Goal: Check status: Check status

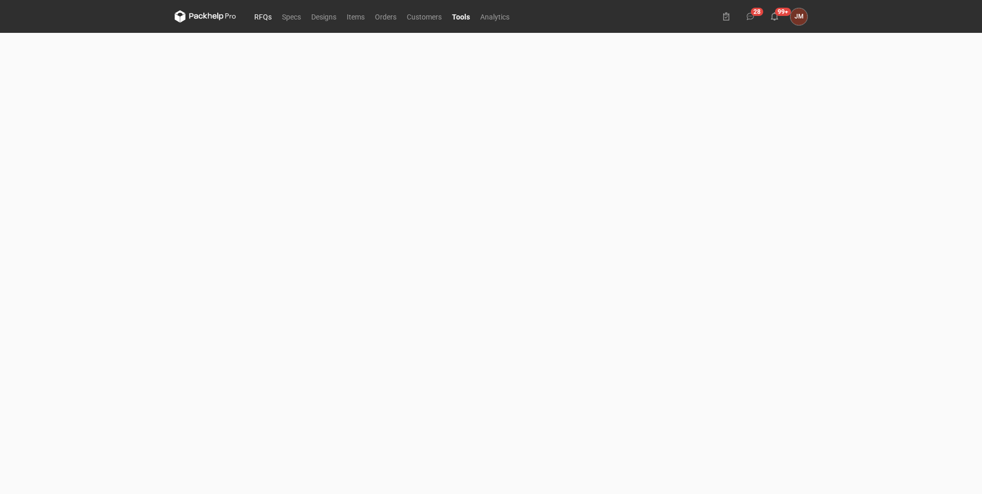
click at [261, 13] on link "RFQs" at bounding box center [263, 16] width 28 height 12
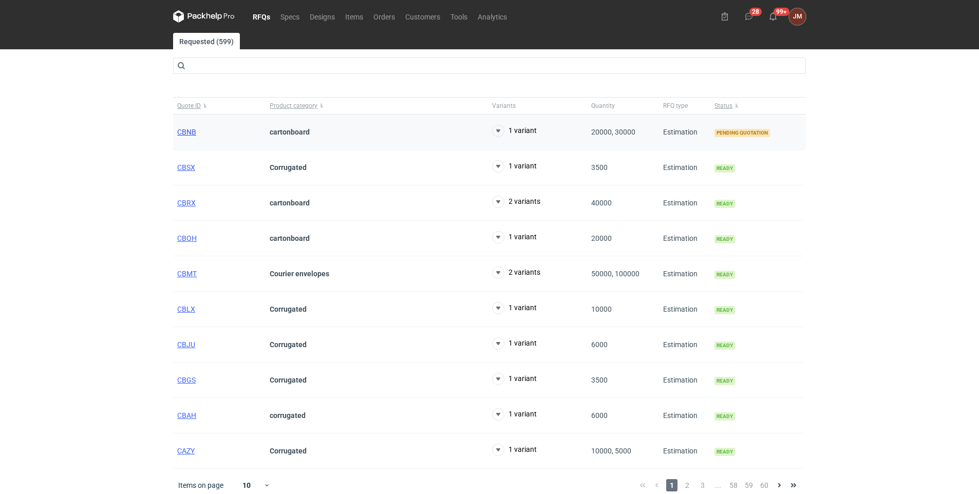
click at [185, 130] on span "CBNB" at bounding box center [186, 132] width 19 height 8
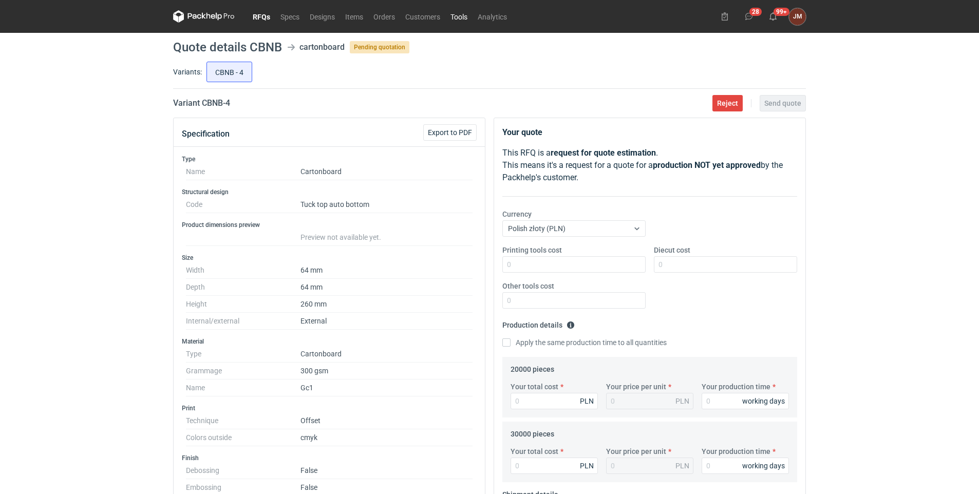
click at [461, 14] on link "Tools" at bounding box center [458, 16] width 27 height 12
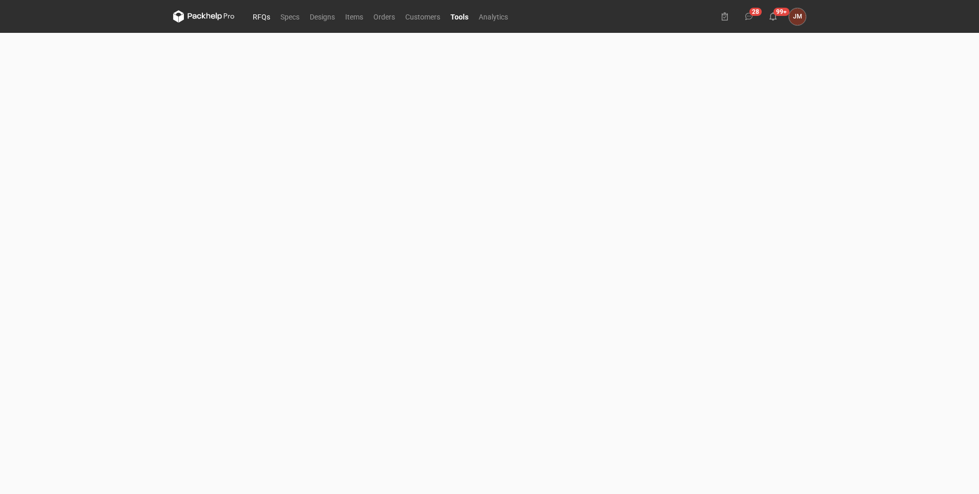
click at [260, 13] on link "RFQs" at bounding box center [262, 16] width 28 height 12
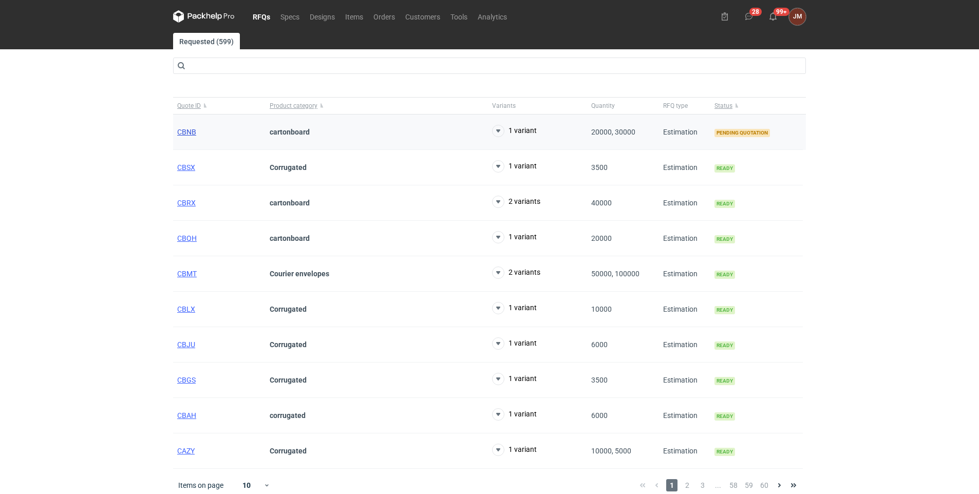
click at [184, 132] on span "CBNB" at bounding box center [186, 132] width 19 height 8
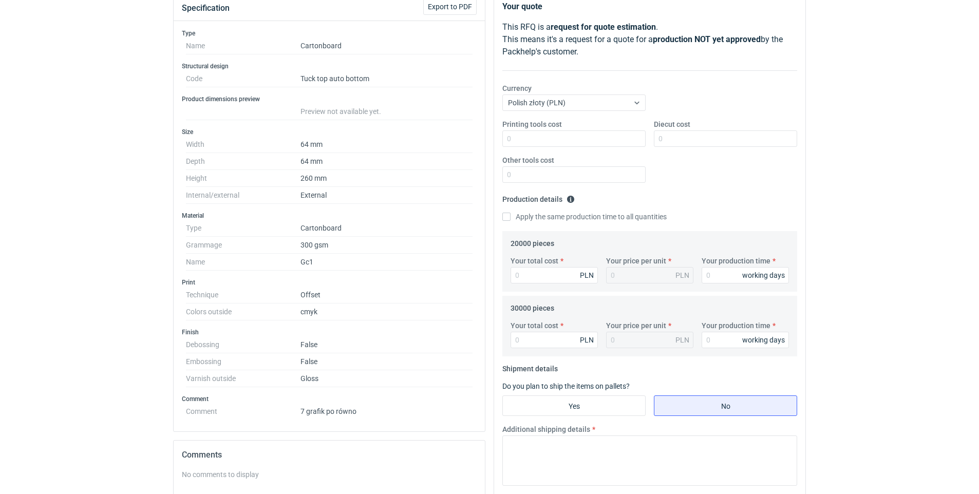
scroll to position [127, 0]
